Goal: Task Accomplishment & Management: Use online tool/utility

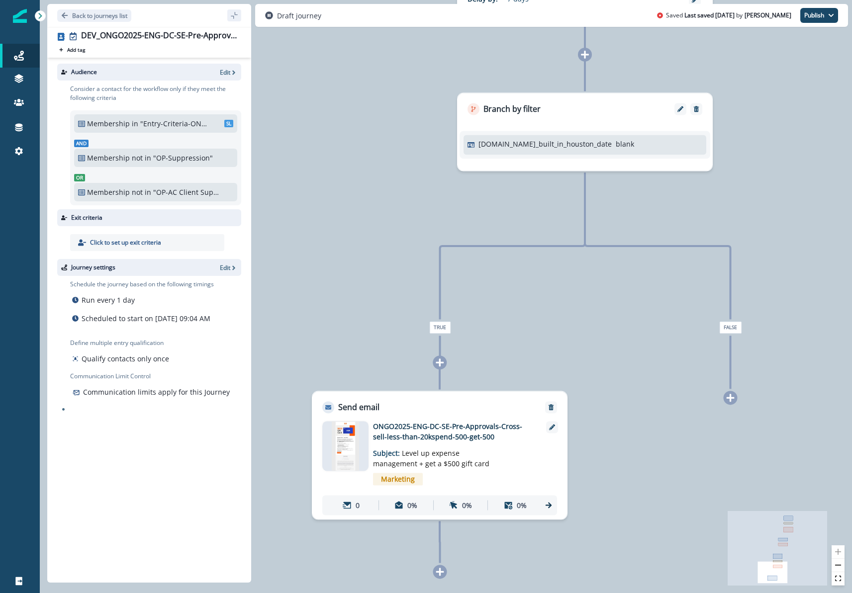
click at [347, 458] on img at bounding box center [345, 446] width 27 height 50
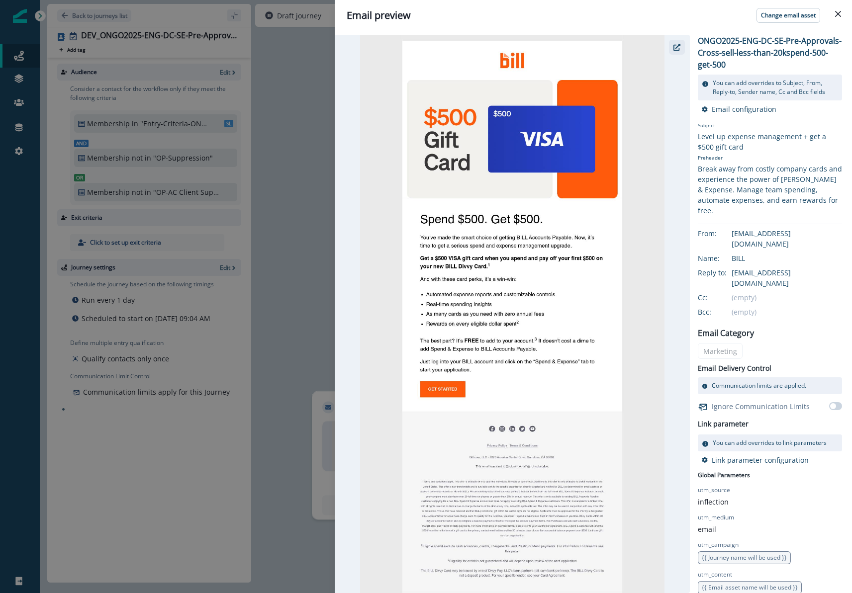
click at [681, 47] on button "button" at bounding box center [677, 47] width 16 height 15
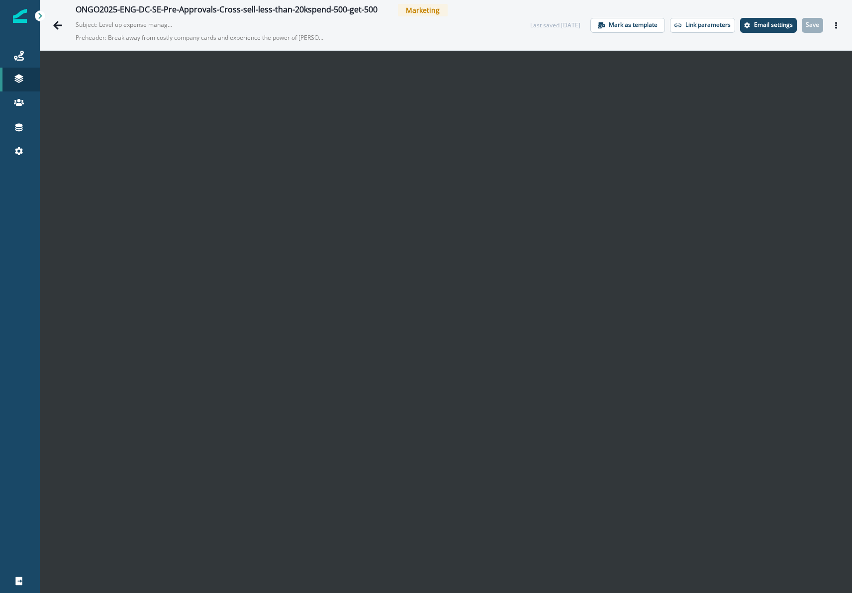
scroll to position [16, 0]
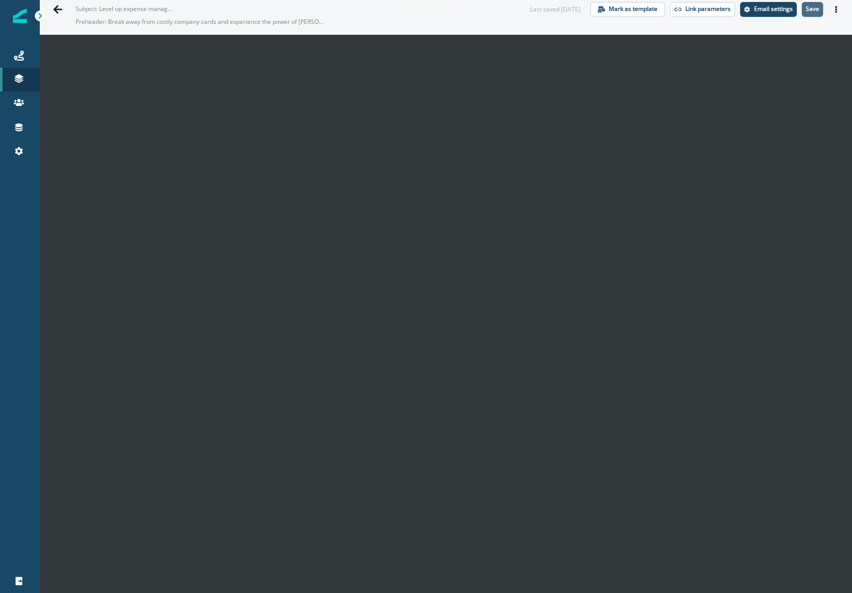
click at [812, 11] on p "Save" at bounding box center [811, 8] width 13 height 7
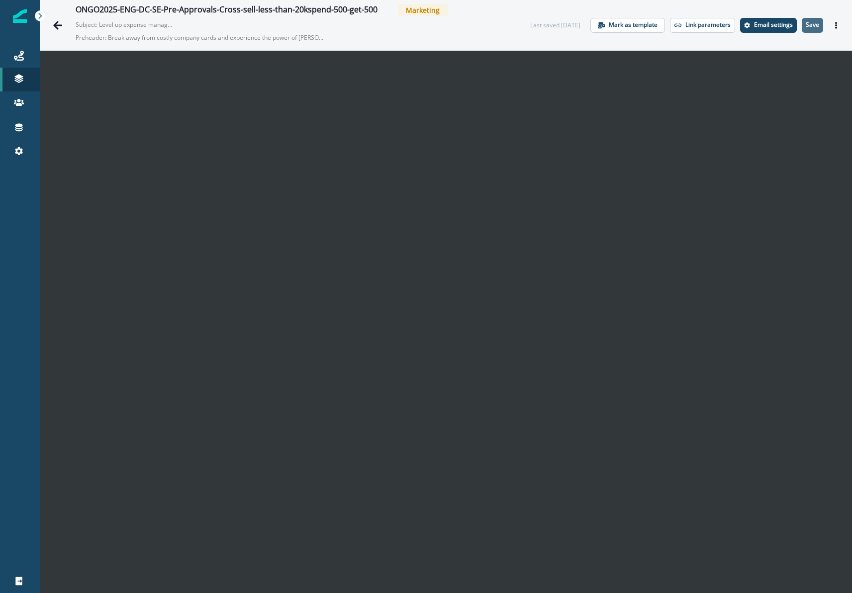
click at [811, 26] on p "Save" at bounding box center [811, 24] width 13 height 7
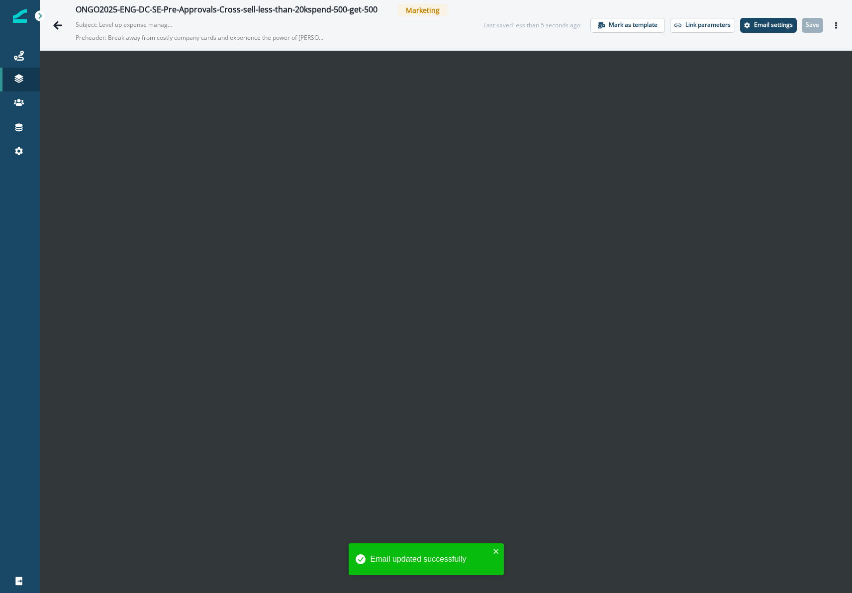
scroll to position [16, 0]
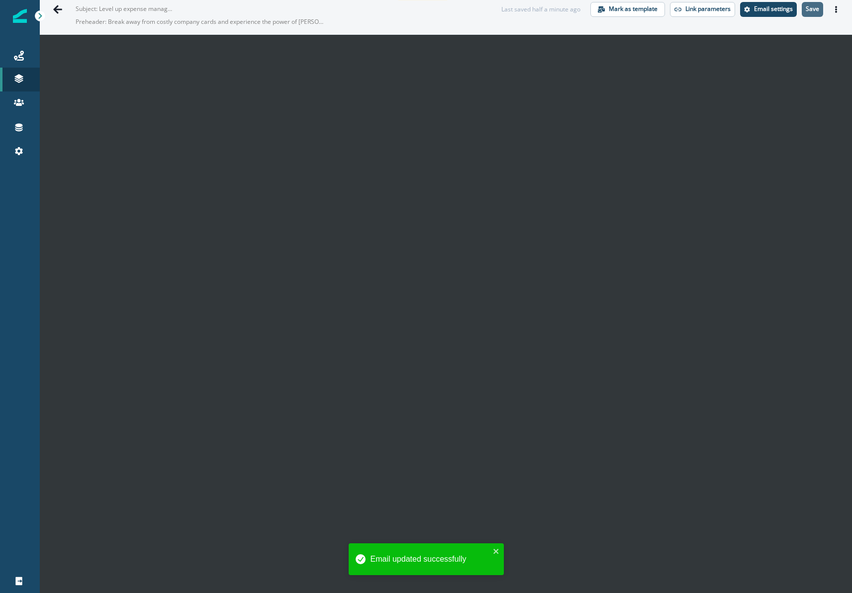
click at [814, 6] on p "Save" at bounding box center [811, 8] width 13 height 7
click at [813, 5] on p "Save" at bounding box center [811, 8] width 13 height 7
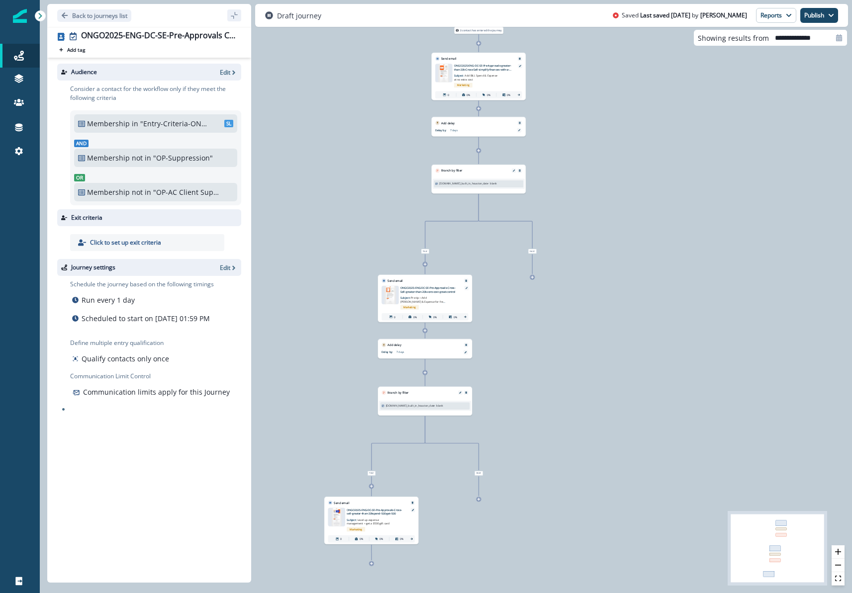
click at [341, 515] on img at bounding box center [337, 517] width 10 height 18
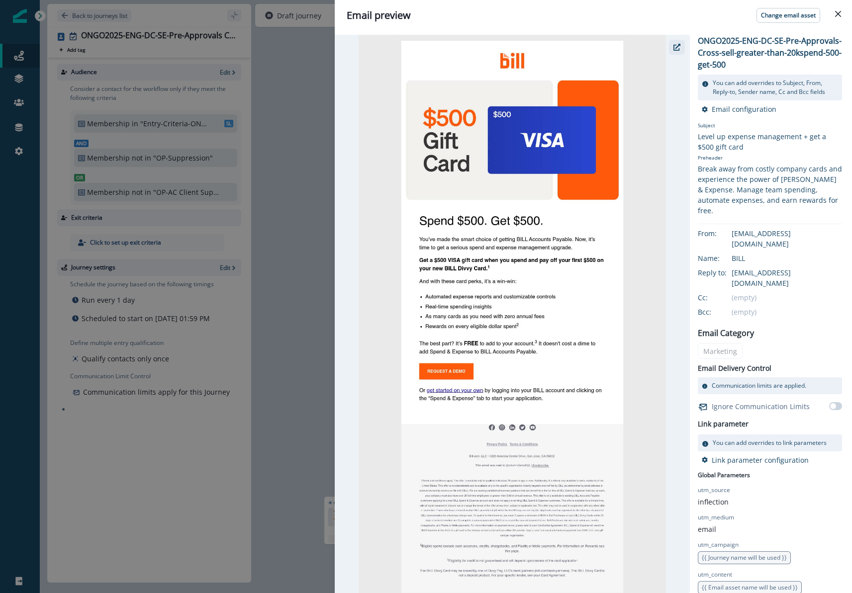
click at [677, 41] on button "button" at bounding box center [677, 47] width 16 height 15
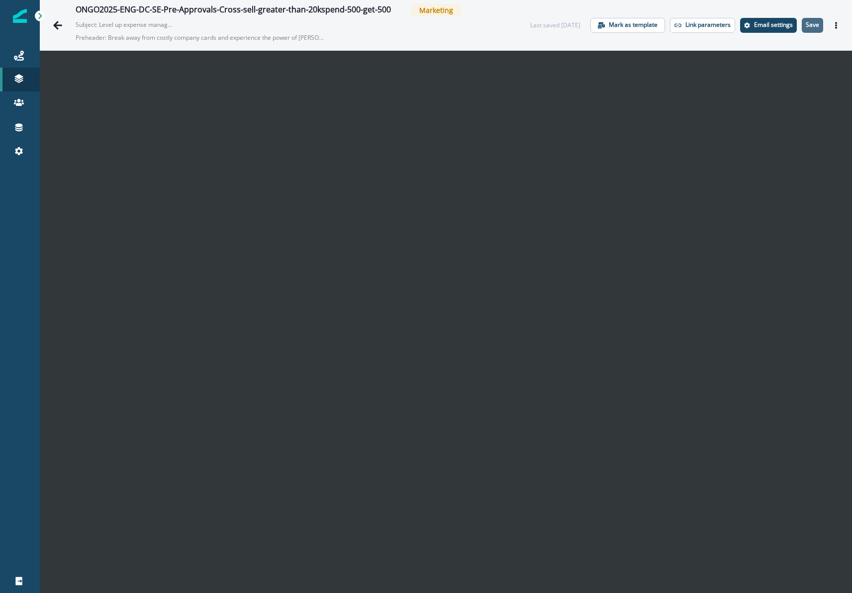
click at [802, 24] on button "Save" at bounding box center [811, 25] width 21 height 15
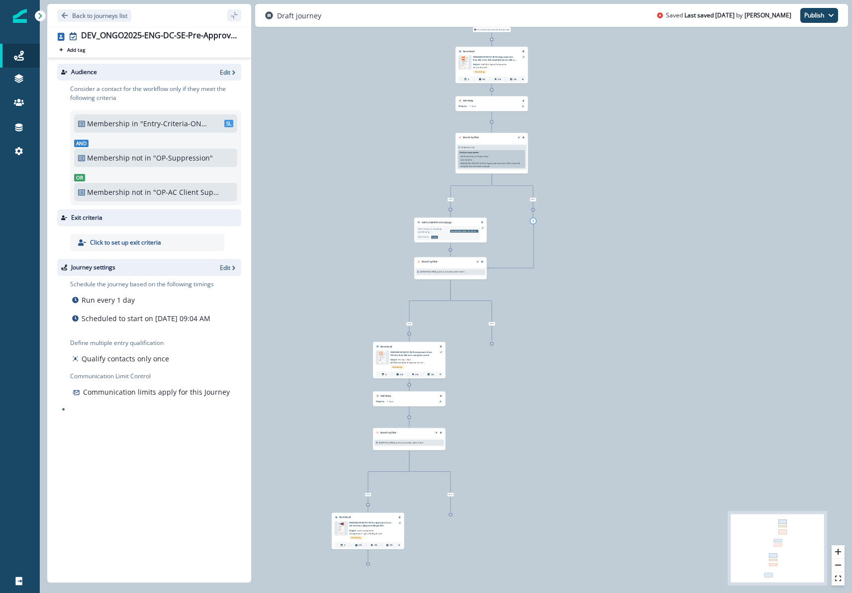
click at [341, 530] on img at bounding box center [340, 529] width 7 height 14
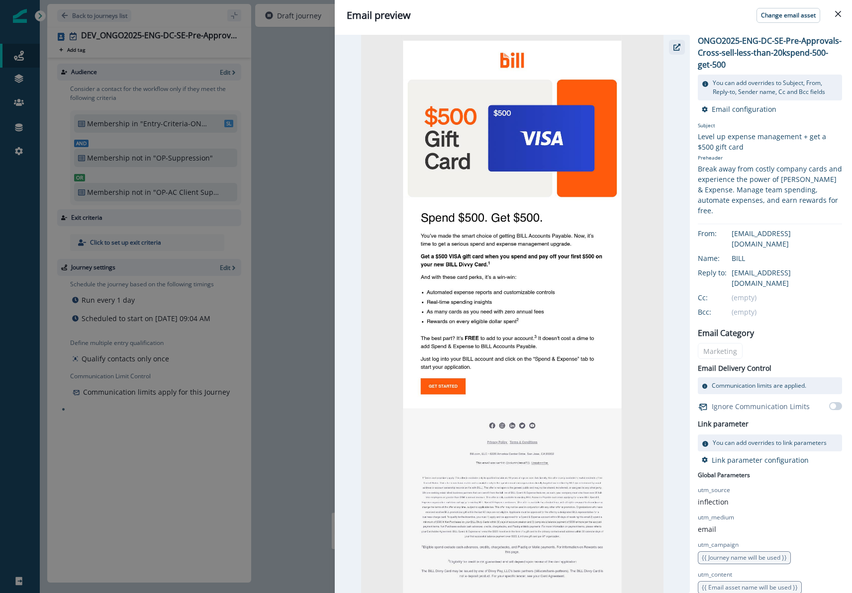
click at [679, 45] on icon "button" at bounding box center [676, 47] width 7 height 7
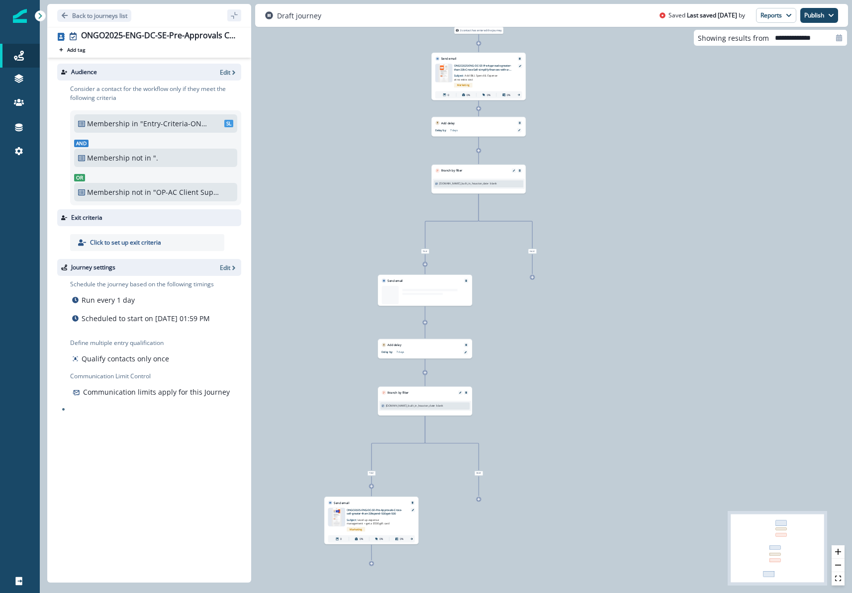
click at [337, 519] on img at bounding box center [337, 517] width 10 height 18
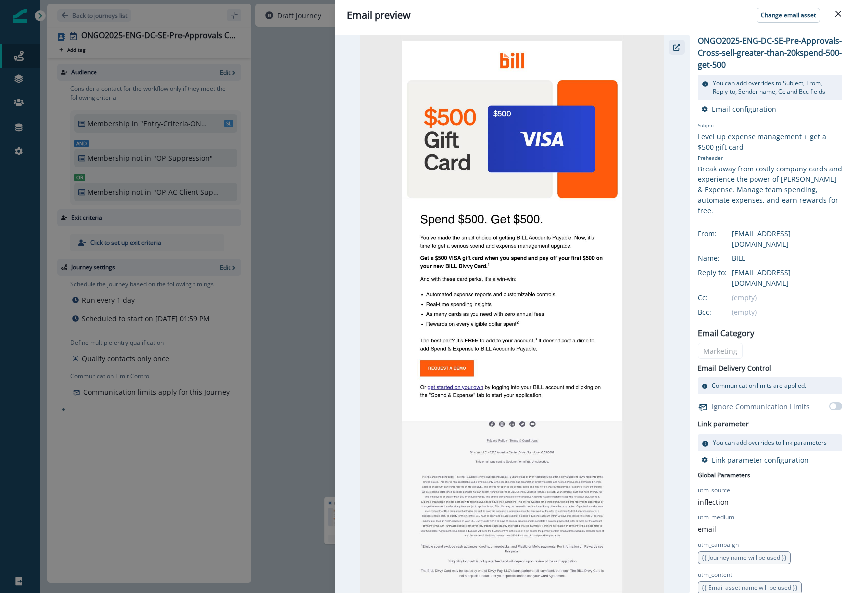
click at [678, 45] on icon "button" at bounding box center [676, 47] width 7 height 7
